Goal: Information Seeking & Learning: Find specific fact

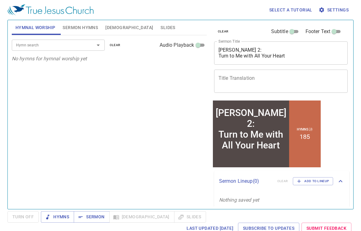
click at [80, 26] on span "Sermon Hymns" at bounding box center [80, 28] width 35 height 8
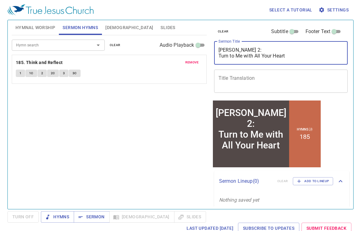
drag, startPoint x: 236, startPoint y: 50, endPoint x: 208, endPoint y: 50, distance: 28.2
click at [208, 50] on div "Hymnal Worship Sermon Hymns [DEMOGRAPHIC_DATA] Slides Hymn search Hymn search c…" at bounding box center [180, 112] width 342 height 189
drag, startPoint x: 291, startPoint y: 56, endPoint x: 217, endPoint y: 56, distance: 74.6
click at [217, 56] on div "[PERSON_NAME] 1: Turn to Me with All Your Heart x Sermon Title" at bounding box center [281, 52] width 134 height 23
type textarea "[PERSON_NAME] 1: His Grace Aboundeth More"
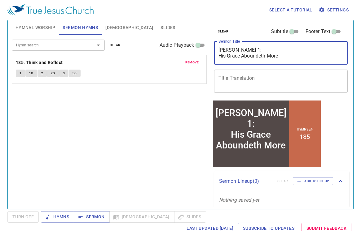
click at [50, 45] on input "Hymn search" at bounding box center [49, 44] width 71 height 7
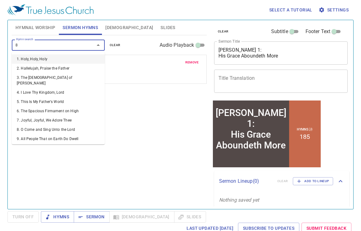
type input "89"
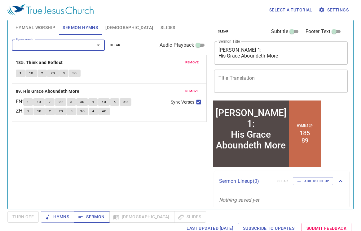
click at [91, 217] on span "Sermon" at bounding box center [92, 217] width 26 height 8
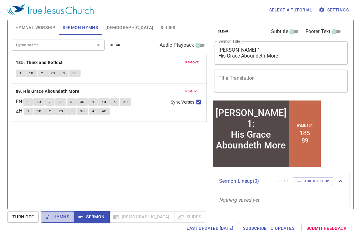
click at [49, 217] on icon "button" at bounding box center [48, 217] width 6 height 6
click at [86, 217] on span "Sermon" at bounding box center [92, 217] width 26 height 8
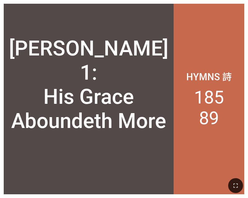
click at [138, 80] on div "[PERSON_NAME] 1: His Grace Aboundeth More" at bounding box center [89, 84] width 162 height 97
click at [129, 84] on div "[PERSON_NAME] 1: His Grace Aboundeth More" at bounding box center [89, 84] width 162 height 97
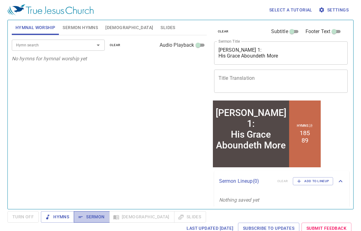
click at [96, 217] on span "Sermon" at bounding box center [92, 217] width 26 height 8
click at [110, 27] on span "[DEMOGRAPHIC_DATA]" at bounding box center [129, 28] width 48 height 8
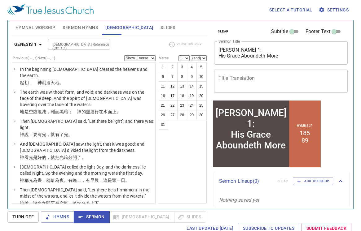
click at [38, 45] on icon "button" at bounding box center [40, 44] width 7 height 7
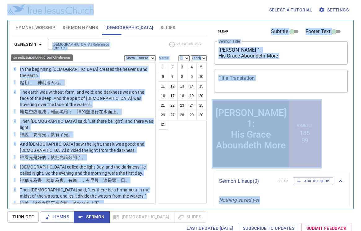
click at [39, 45] on icon "button" at bounding box center [40, 44] width 7 height 7
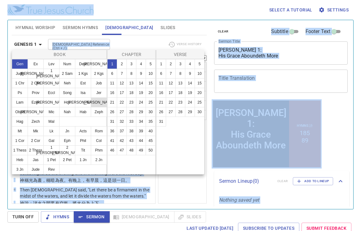
click at [94, 104] on button "[PERSON_NAME]" at bounding box center [99, 103] width 16 height 10
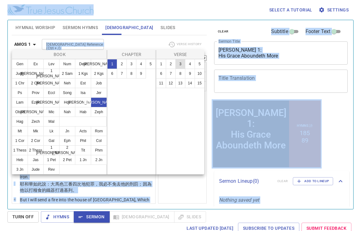
click at [177, 64] on button "3" at bounding box center [180, 64] width 10 height 10
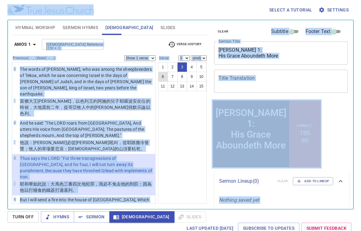
click at [162, 76] on button "6" at bounding box center [163, 77] width 10 height 10
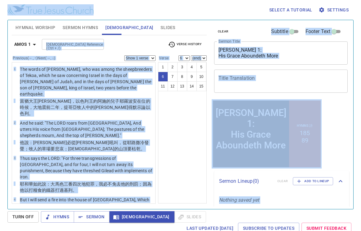
scroll to position [126, 0]
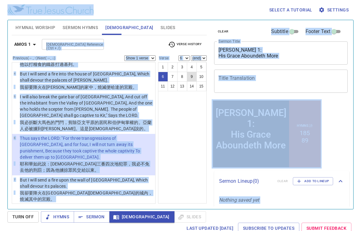
click at [189, 76] on button "9" at bounding box center [192, 77] width 10 height 10
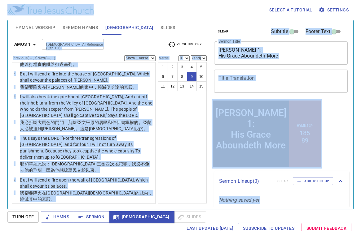
scroll to position [223, 0]
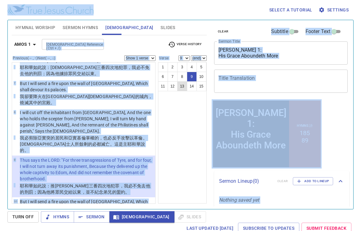
click at [180, 86] on button "13" at bounding box center [182, 86] width 10 height 10
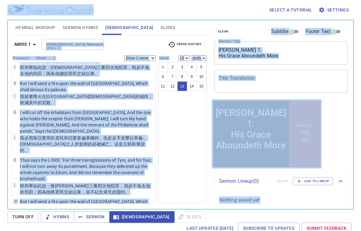
scroll to position [351, 0]
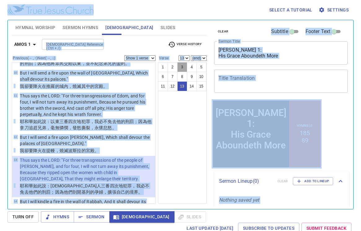
click at [180, 68] on button "3" at bounding box center [182, 67] width 10 height 10
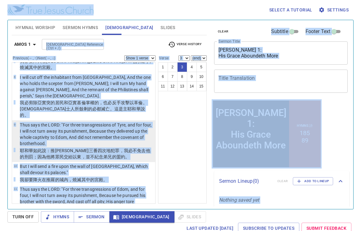
scroll to position [257, 0]
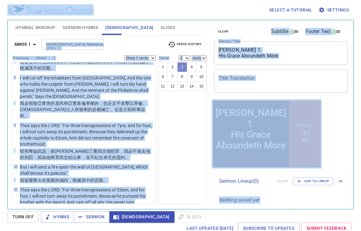
click at [180, 67] on button "3" at bounding box center [182, 67] width 10 height 10
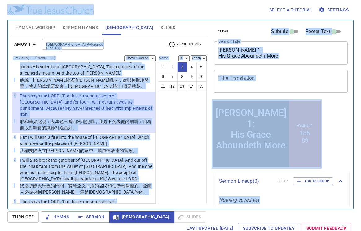
scroll to position [58, 0]
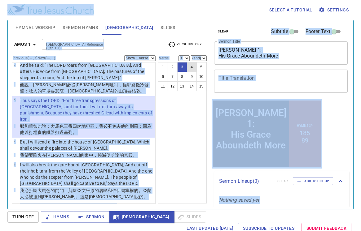
click at [193, 64] on button "4" at bounding box center [192, 67] width 10 height 10
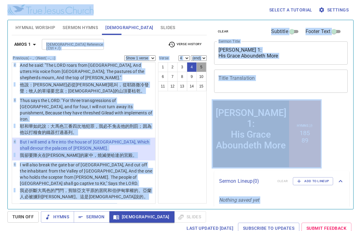
click at [202, 66] on button "5" at bounding box center [201, 67] width 10 height 10
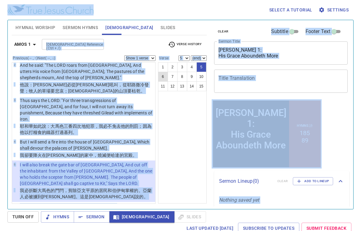
click at [164, 80] on button "6" at bounding box center [163, 77] width 10 height 10
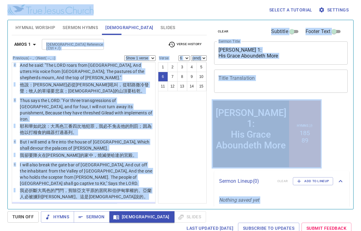
scroll to position [126, 0]
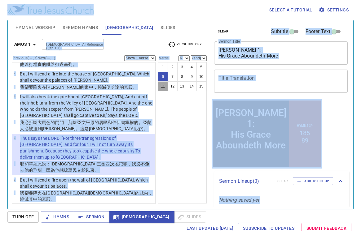
click at [164, 85] on button "11" at bounding box center [163, 86] width 10 height 10
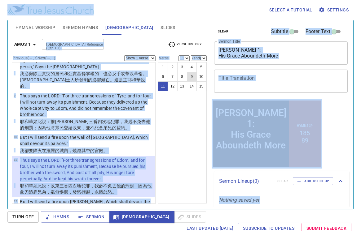
click at [192, 77] on button "9" at bounding box center [192, 77] width 10 height 10
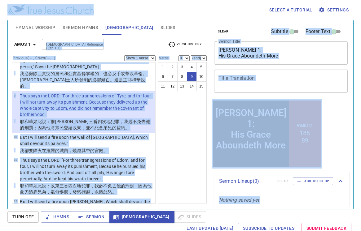
scroll to position [223, 0]
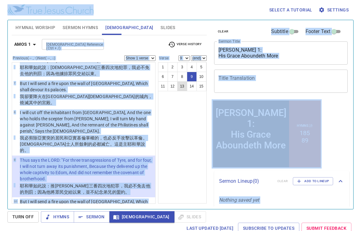
click at [183, 88] on button "13" at bounding box center [182, 86] width 10 height 10
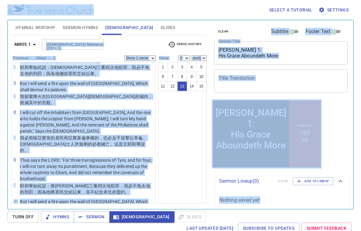
select select "13"
